Goal: Task Accomplishment & Management: Use online tool/utility

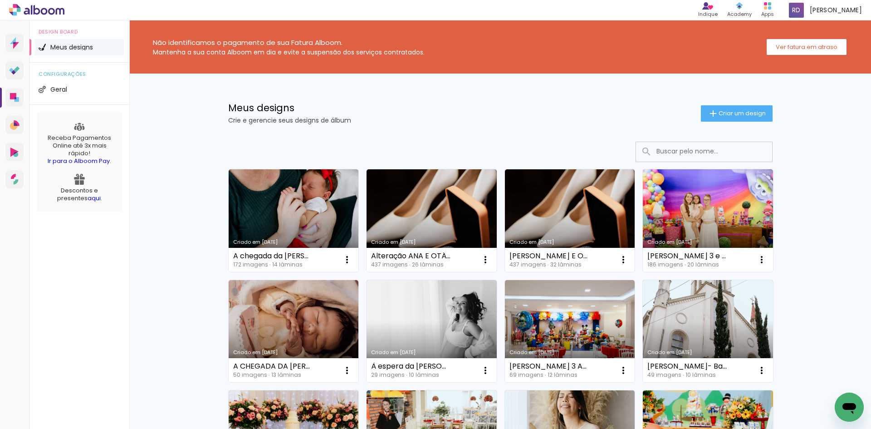
click at [718, 107] on paper-button "Criar um design" at bounding box center [737, 113] width 72 height 16
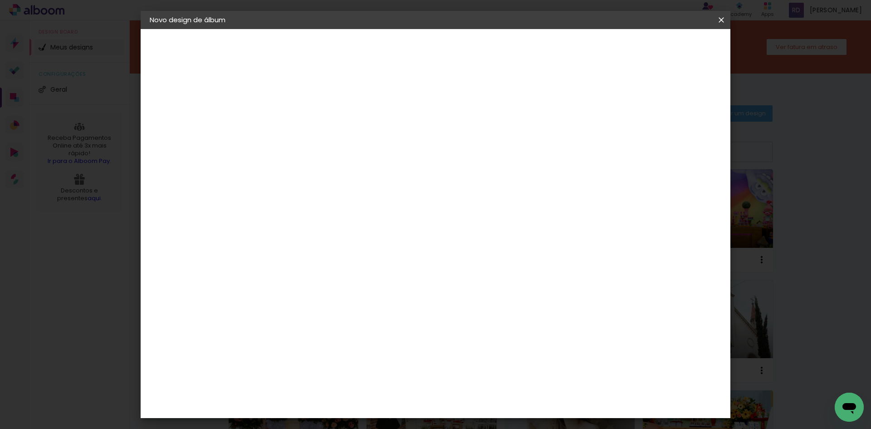
click at [0, 0] on iron-icon at bounding box center [0, 0] width 0 height 0
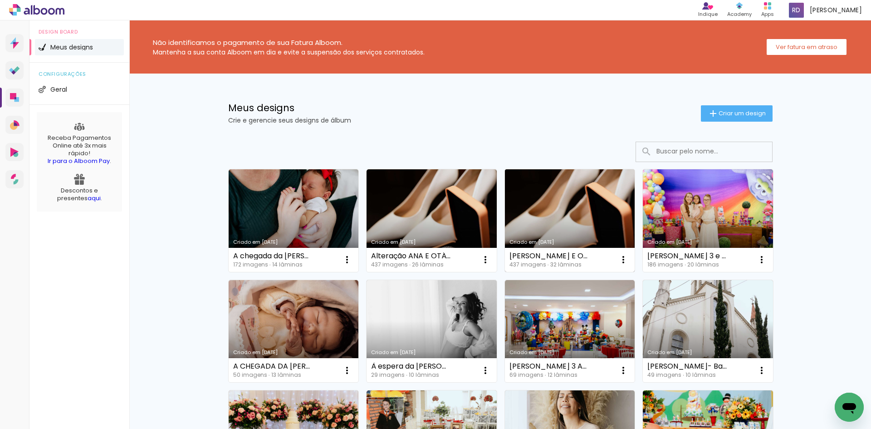
click at [544, 208] on link "Criado em [DATE]" at bounding box center [570, 220] width 130 height 103
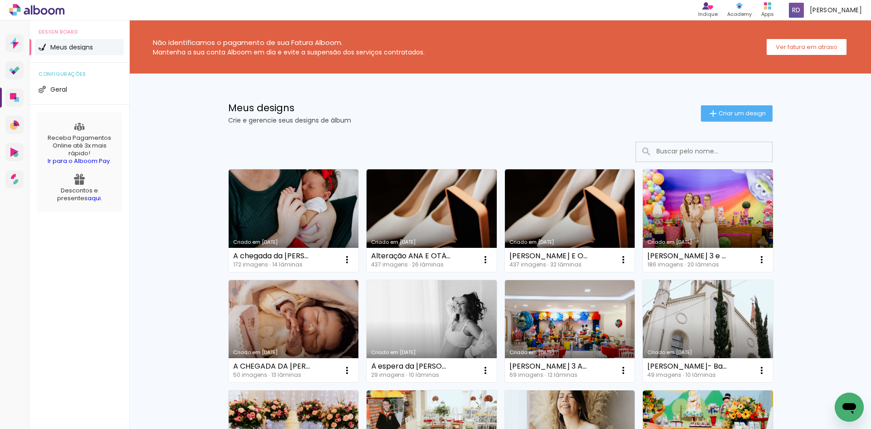
click at [380, 111] on h1 "Meus designs" at bounding box center [464, 108] width 473 height 10
click at [750, 116] on span "Criar um design" at bounding box center [742, 113] width 47 height 6
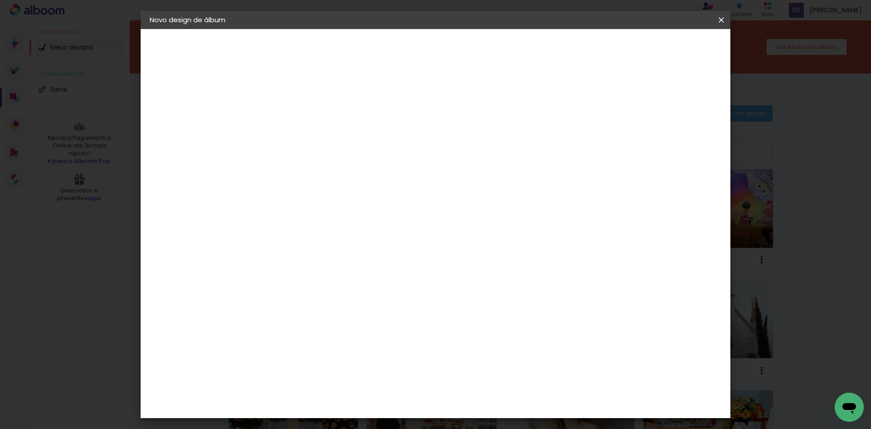
click at [298, 118] on input at bounding box center [298, 122] width 0 height 14
type input "TAMI E DIOGO"
type paper-input "TAMI E DIOGO"
click at [0, 0] on slot "Avançar" at bounding box center [0, 0] width 0 height 0
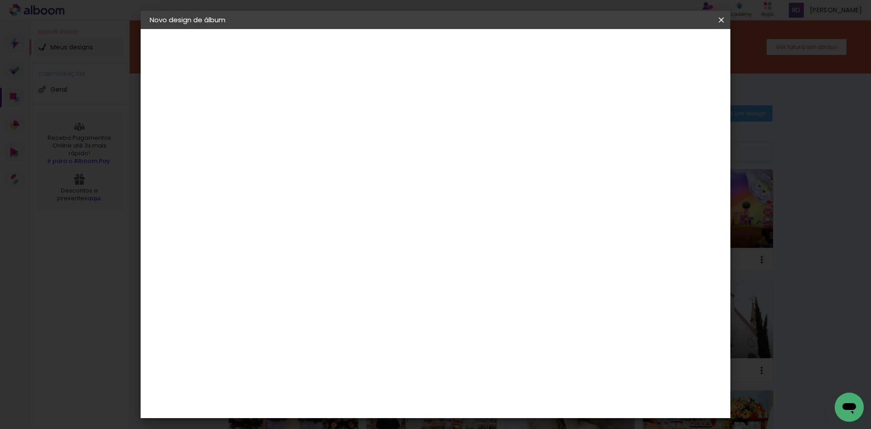
click at [468, 49] on paper-button "Avançar" at bounding box center [445, 47] width 44 height 15
click at [0, 0] on slot "Avançar" at bounding box center [0, 0] width 0 height 0
click at [674, 49] on paper-button "Iniciar design" at bounding box center [644, 47] width 59 height 15
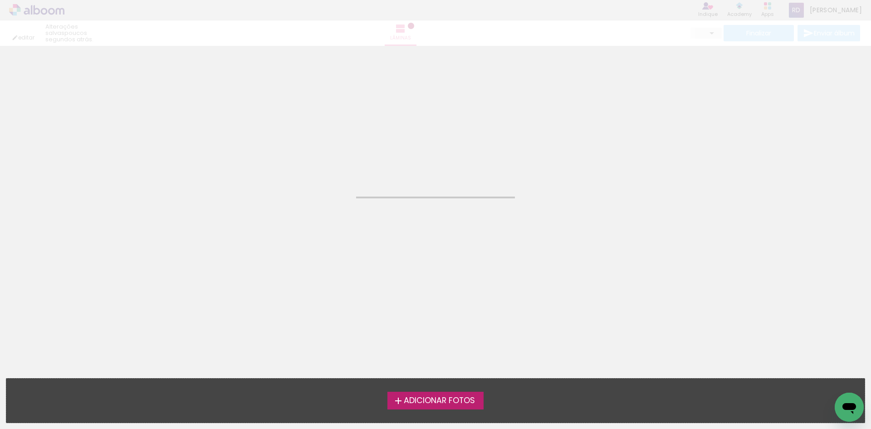
click at [455, 407] on label "Adicionar Fotos" at bounding box center [436, 400] width 97 height 17
click at [0, 0] on input "file" at bounding box center [0, 0] width 0 height 0
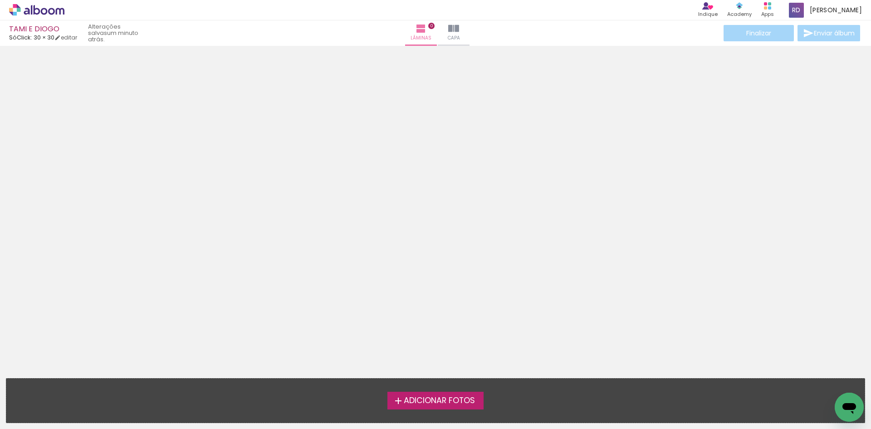
click at [450, 393] on label "Adicionar Fotos" at bounding box center [436, 400] width 97 height 17
click at [0, 0] on input "file" at bounding box center [0, 0] width 0 height 0
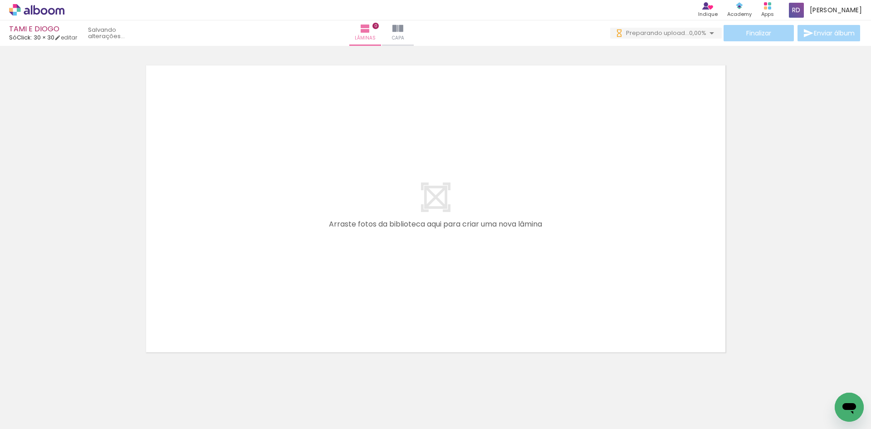
click at [23, 422] on span "Adicionar Fotos" at bounding box center [32, 417] width 27 height 10
click at [0, 0] on input "file" at bounding box center [0, 0] width 0 height 0
click at [15, 414] on iron-icon at bounding box center [13, 416] width 11 height 11
click at [0, 0] on input "file" at bounding box center [0, 0] width 0 height 0
click at [43, 418] on span "Adicionar Fotos" at bounding box center [32, 417] width 27 height 10
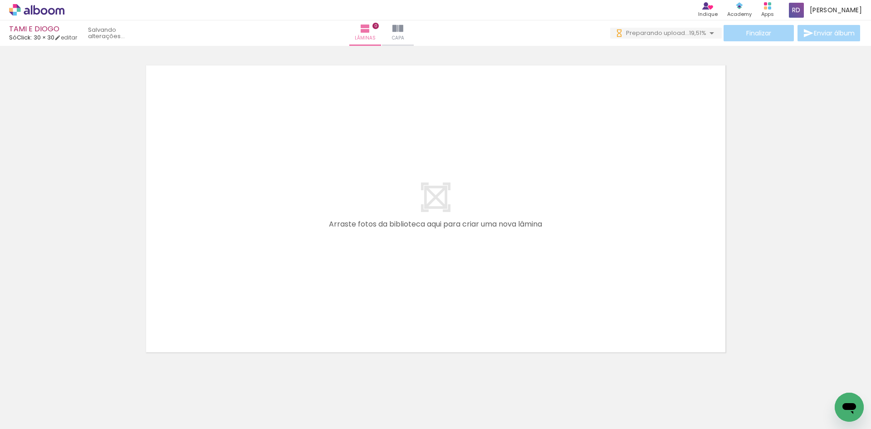
click at [0, 0] on input "file" at bounding box center [0, 0] width 0 height 0
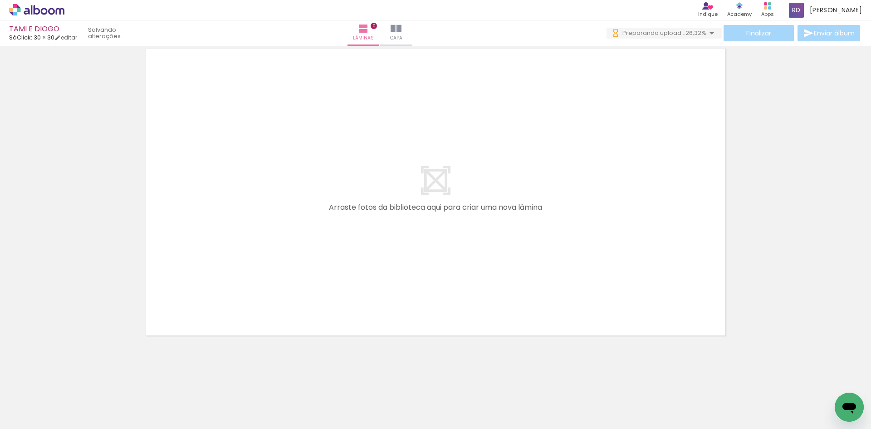
click at [20, 421] on span "Adicionar Fotos" at bounding box center [32, 417] width 27 height 10
click at [0, 0] on input "file" at bounding box center [0, 0] width 0 height 0
click at [40, 416] on span "Adicionar Fotos" at bounding box center [32, 417] width 27 height 10
click at [0, 0] on input "file" at bounding box center [0, 0] width 0 height 0
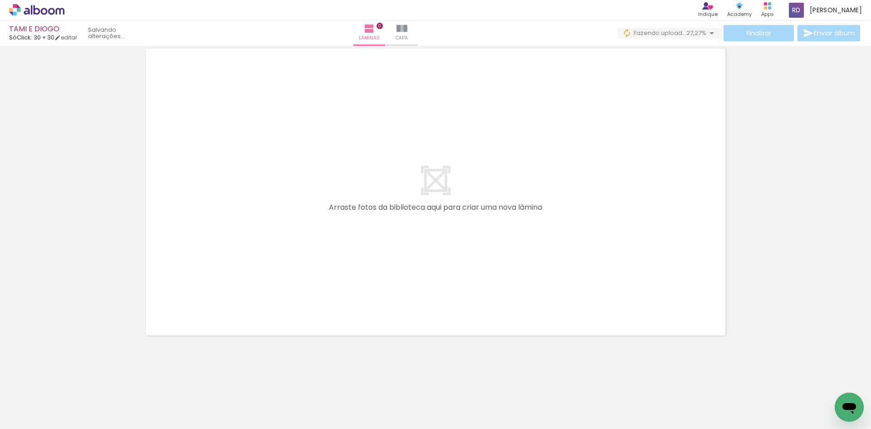
scroll to position [0, 0]
